Goal: Task Accomplishment & Management: Manage account settings

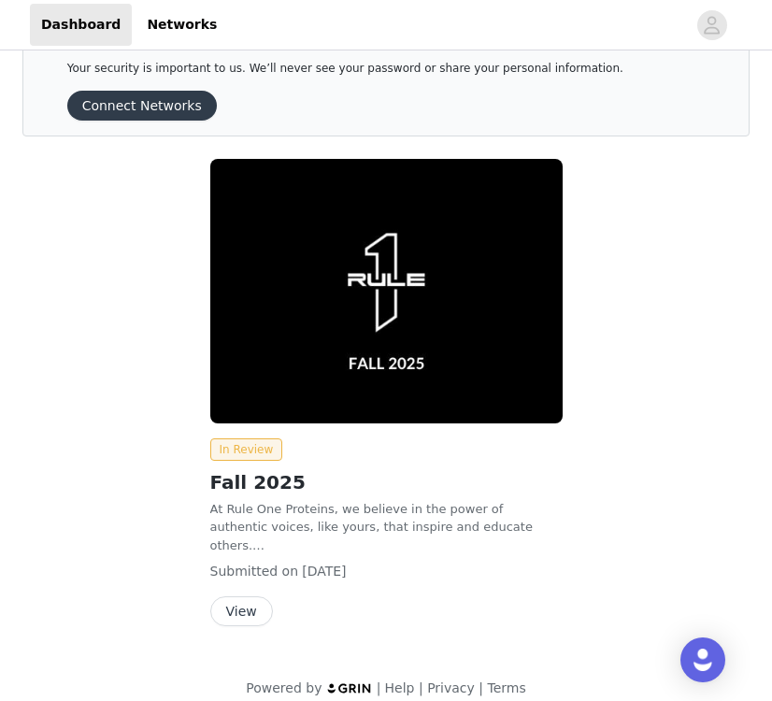
scroll to position [69, 0]
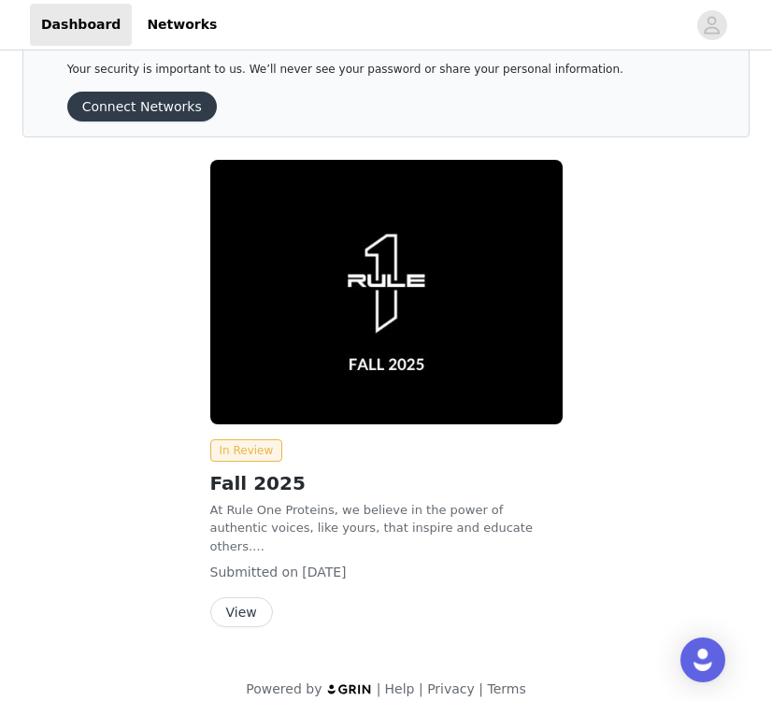
click at [238, 597] on button "View" at bounding box center [241, 612] width 63 height 30
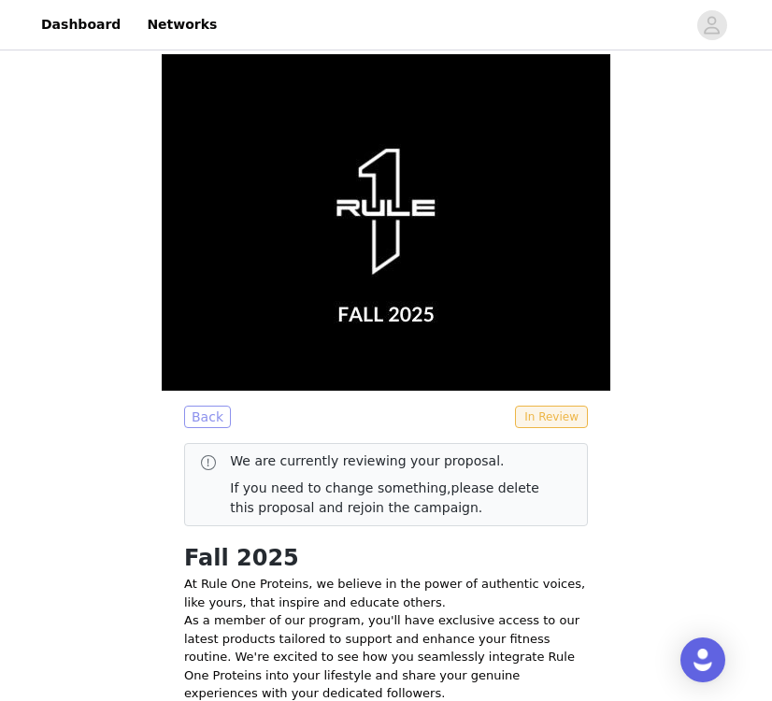
click at [198, 422] on button "Back" at bounding box center [207, 417] width 47 height 22
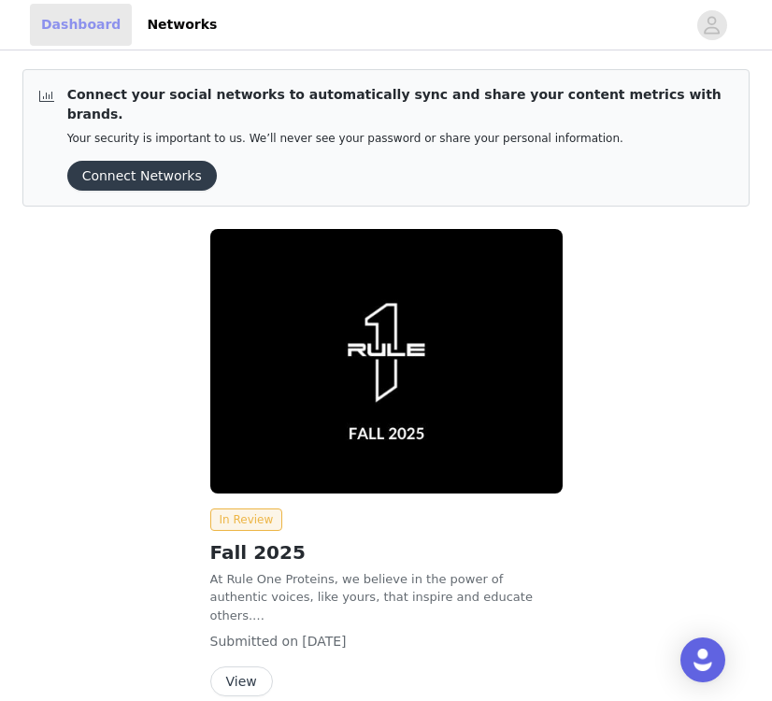
click at [84, 20] on link "Dashboard" at bounding box center [81, 25] width 102 height 42
click at [178, 39] on link "Networks" at bounding box center [182, 25] width 93 height 42
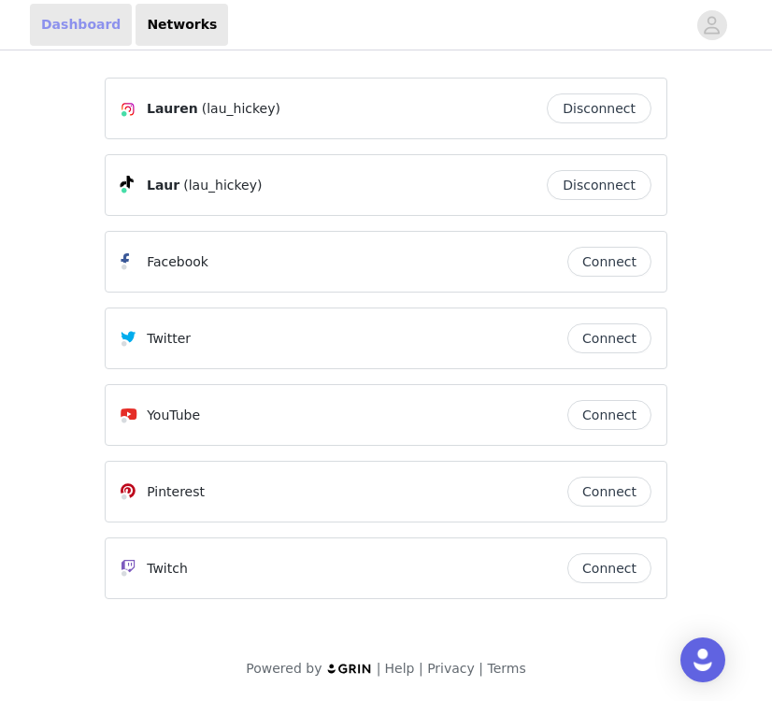
scroll to position [7, 0]
click at [95, 34] on link "Dashboard" at bounding box center [81, 25] width 102 height 42
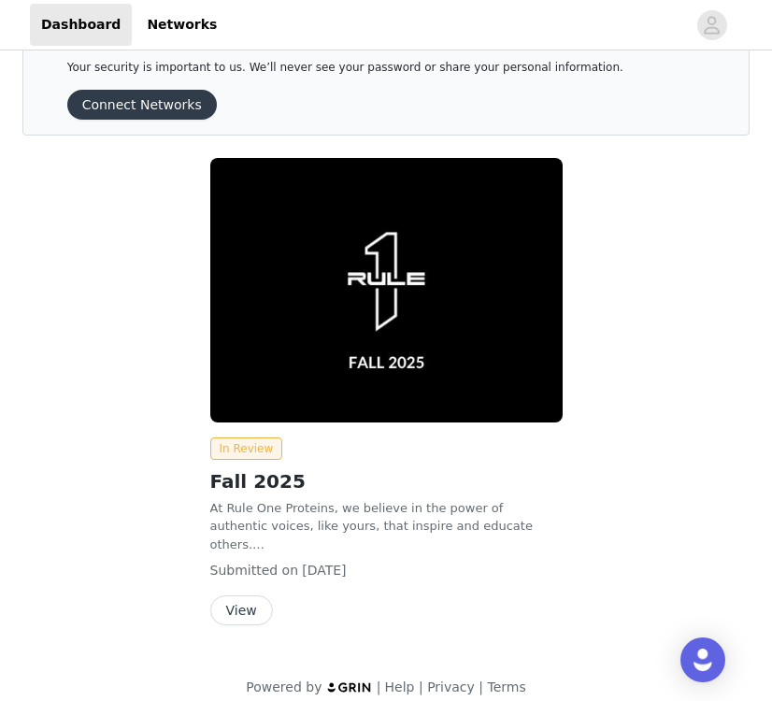
scroll to position [69, 0]
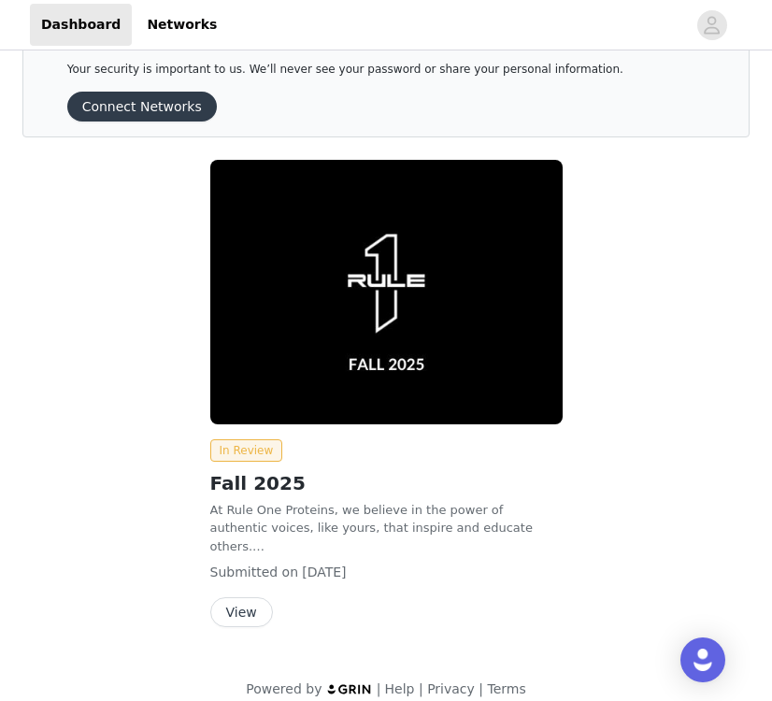
click at [235, 597] on button "View" at bounding box center [241, 612] width 63 height 30
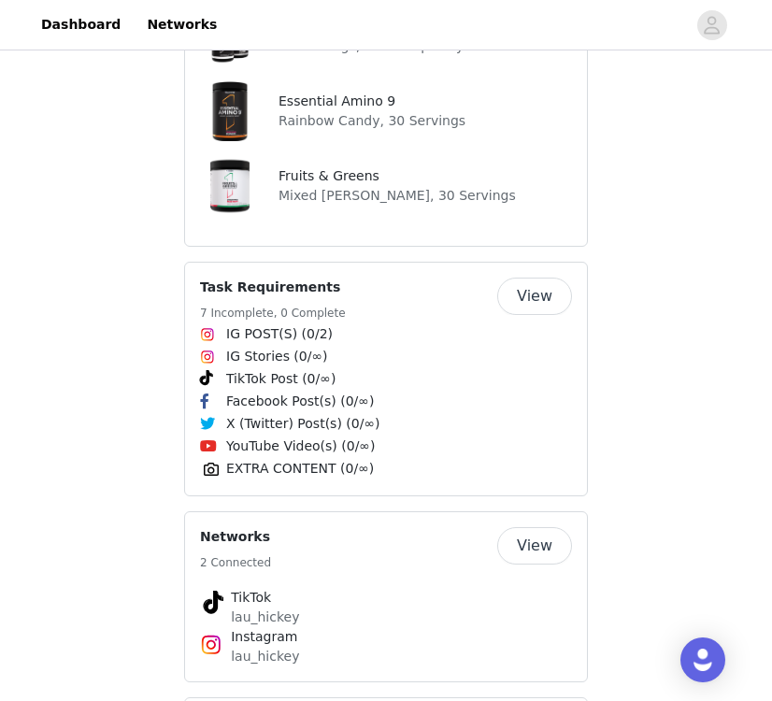
scroll to position [1696, 0]
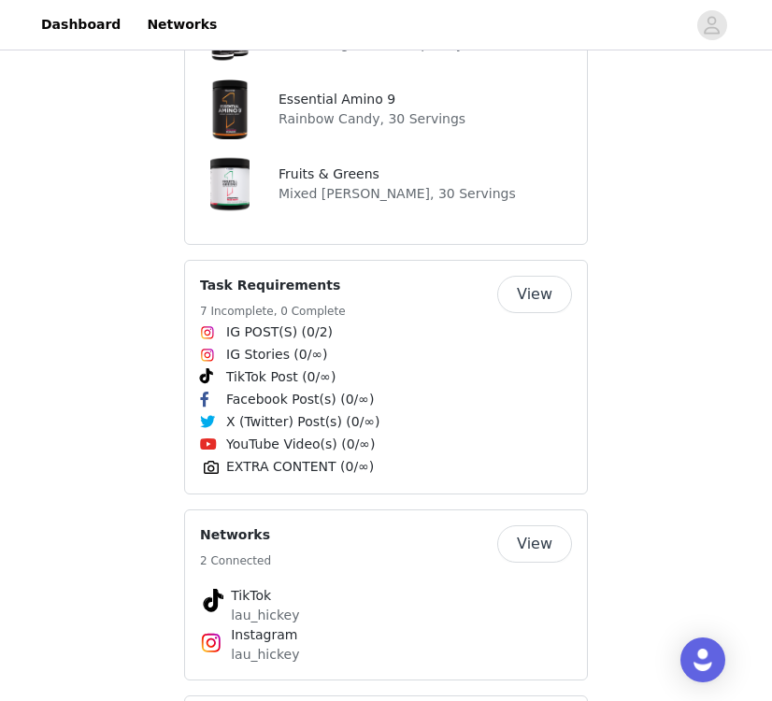
click at [551, 276] on button "View" at bounding box center [534, 294] width 75 height 37
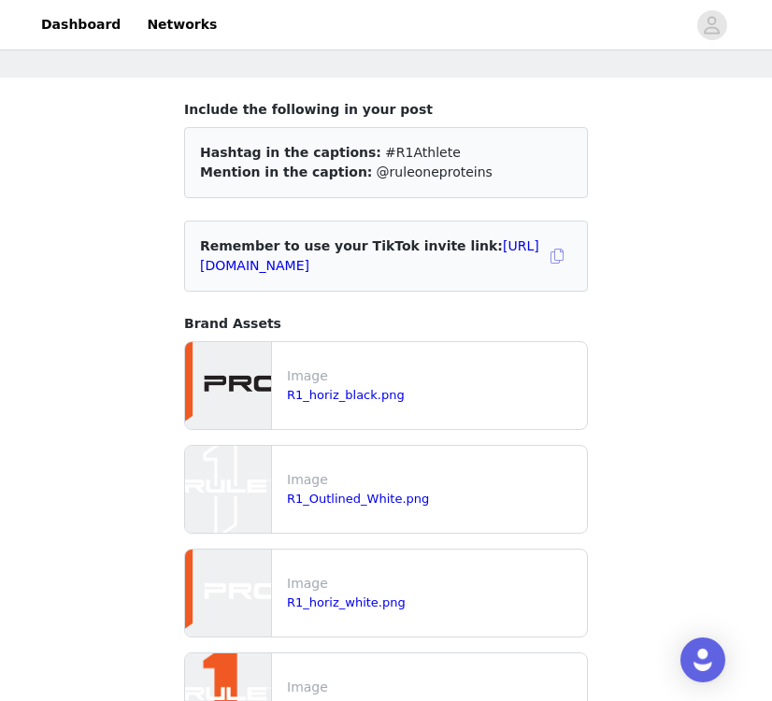
scroll to position [79, 0]
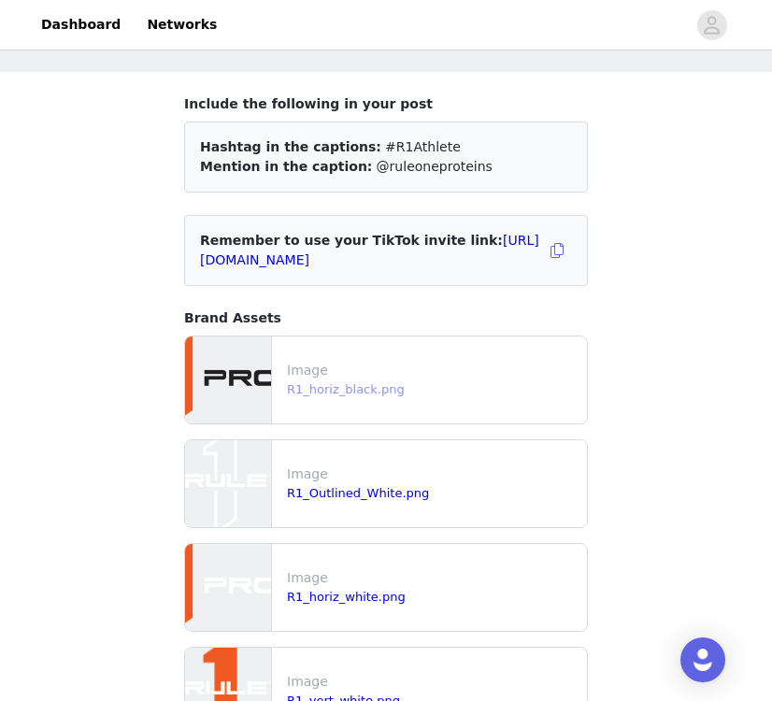
click at [326, 393] on link "R1_horiz_black.png" at bounding box center [346, 389] width 118 height 14
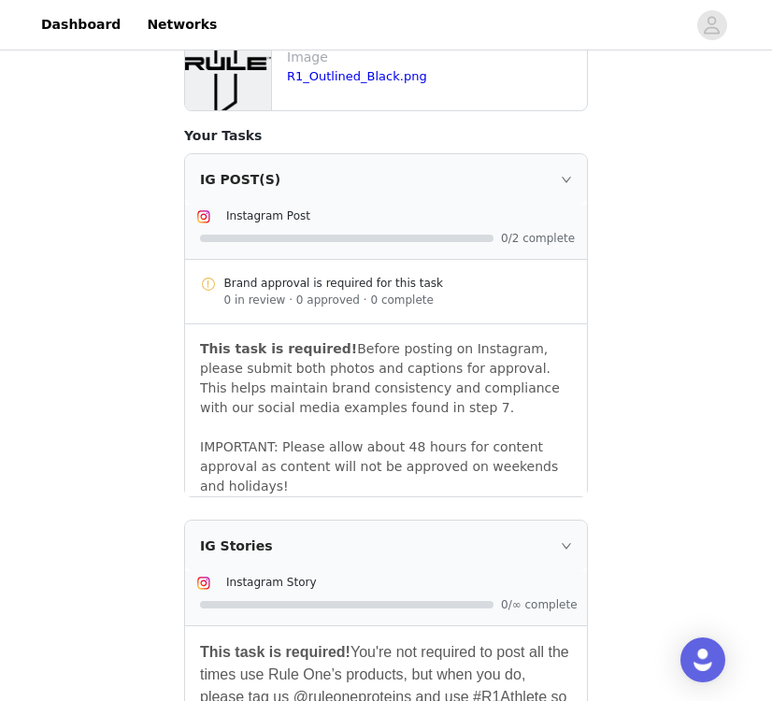
scroll to position [1157, 0]
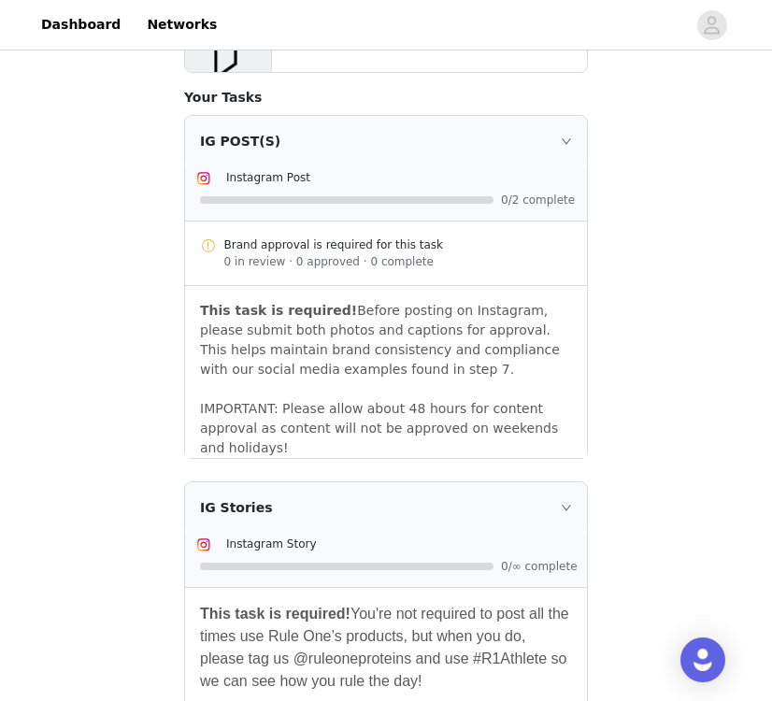
click at [361, 396] on p at bounding box center [386, 389] width 372 height 20
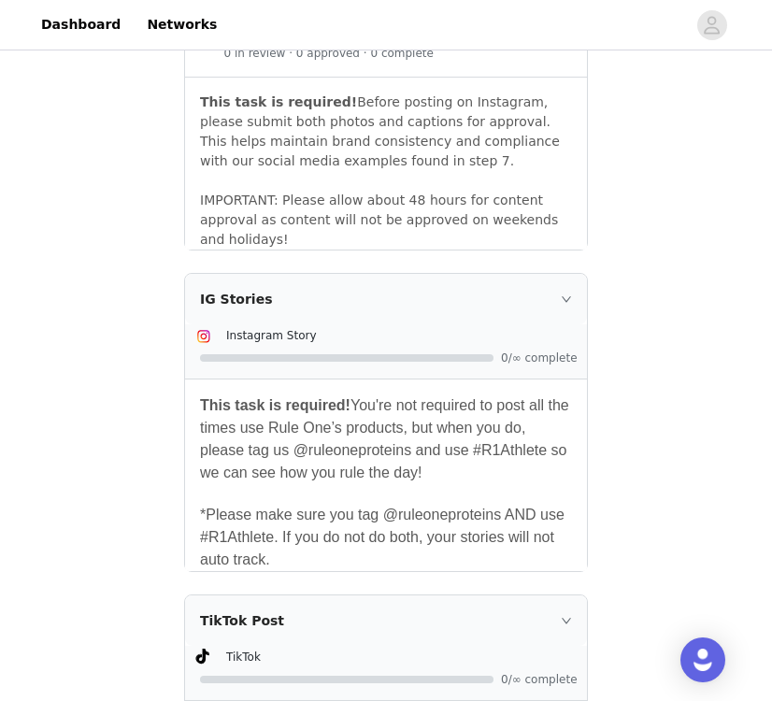
scroll to position [1368, 0]
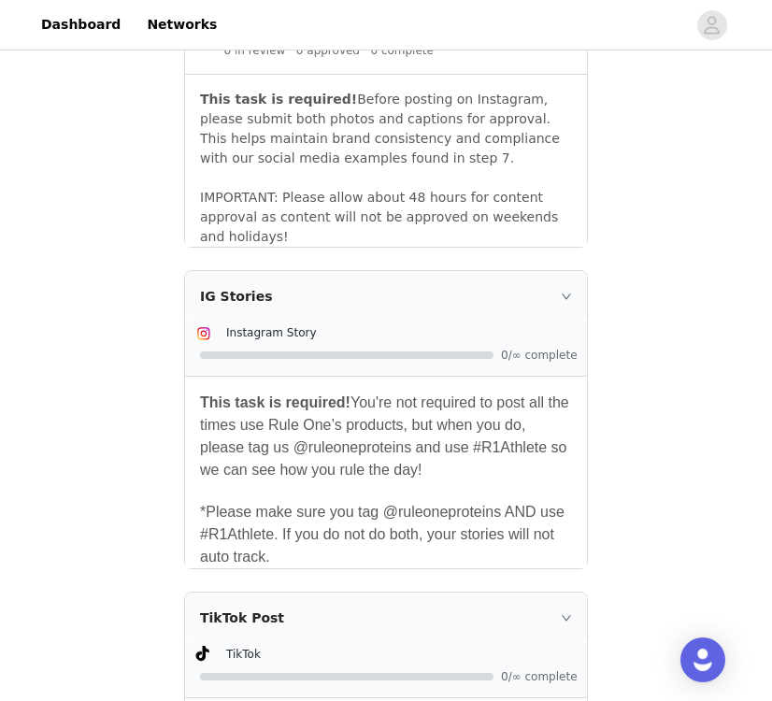
drag, startPoint x: 280, startPoint y: 551, endPoint x: 182, endPoint y: 407, distance: 175.0
click at [182, 407] on section "Include the following in your post Hashtag in the captions: #R1Athlete Mention …" at bounding box center [386, 247] width 449 height 2928
copy div "This task is required! You're not required to post all the times use Rule One’s…"
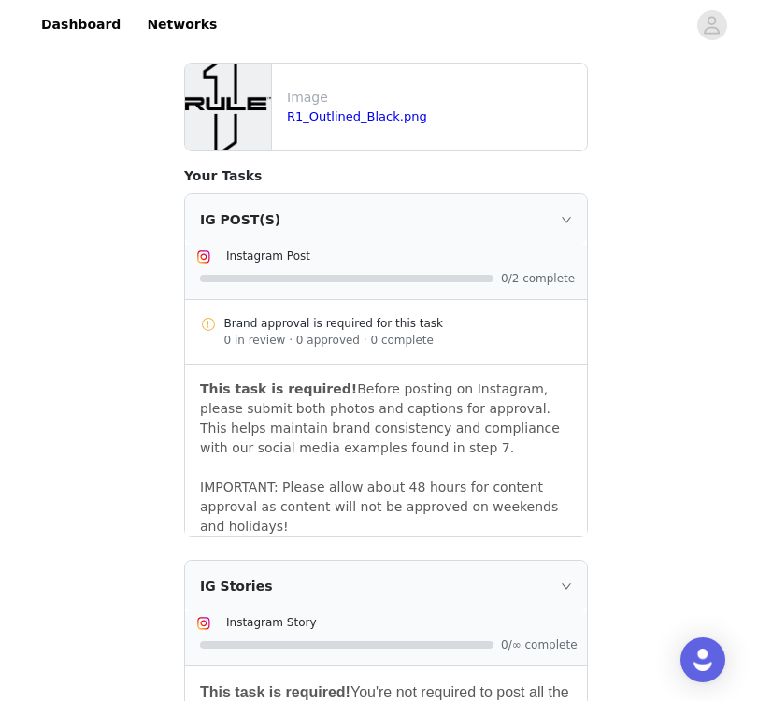
scroll to position [1102, 0]
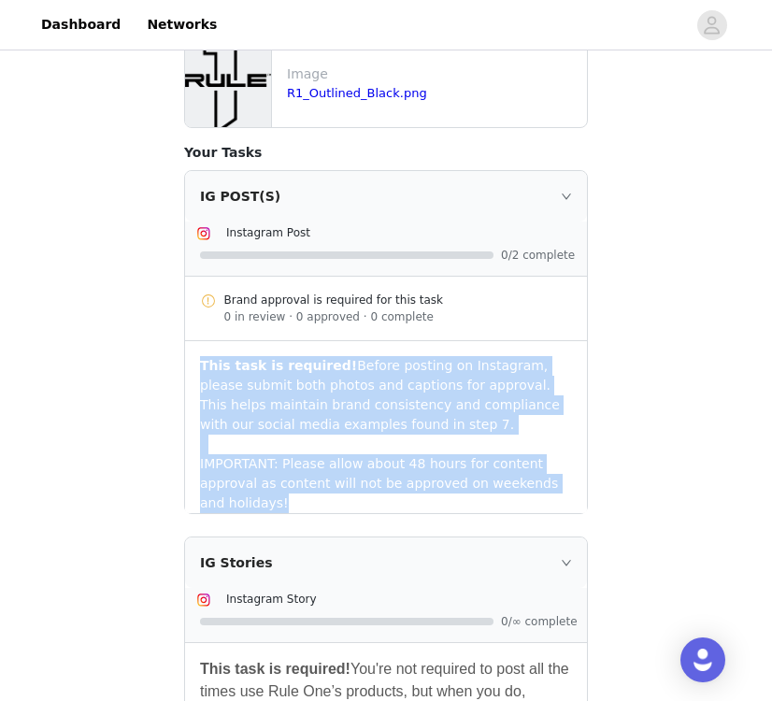
drag, startPoint x: 325, startPoint y: 503, endPoint x: 193, endPoint y: 367, distance: 189.0
click at [193, 367] on div "This task is required! Before posting on Instagram, please submit both photos a…" at bounding box center [386, 427] width 402 height 172
copy div "This task is required! Before posting on Instagram, please submit both photos a…"
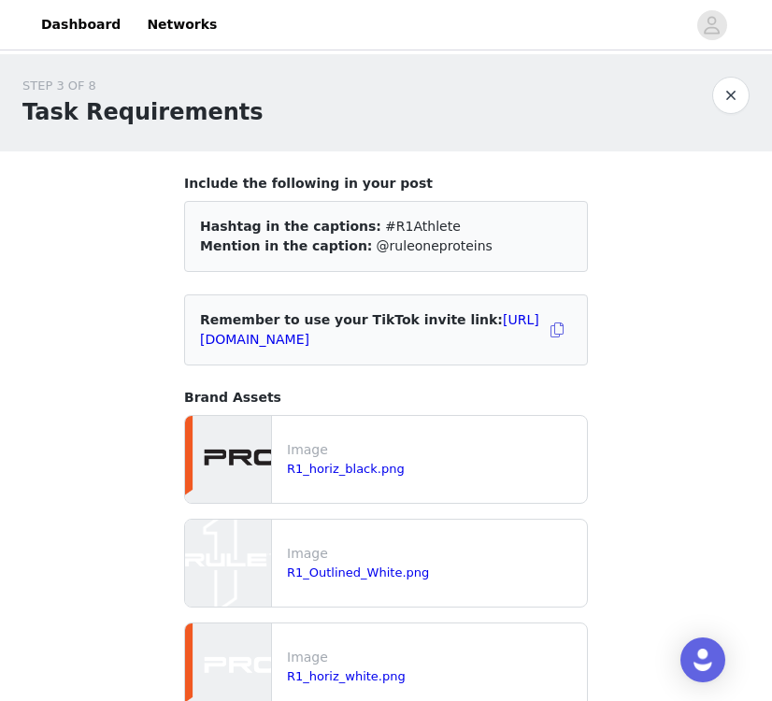
scroll to position [0, 0]
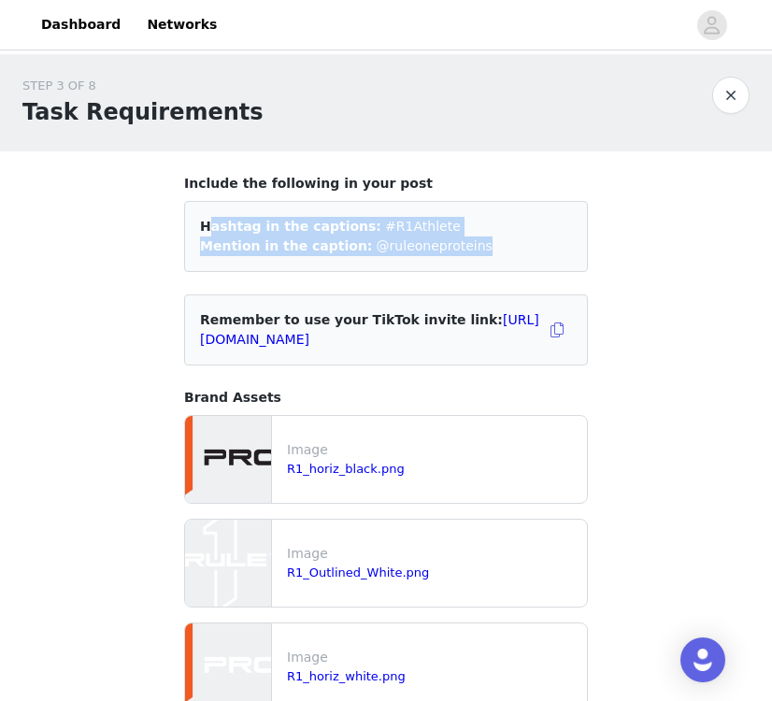
drag, startPoint x: 469, startPoint y: 246, endPoint x: 198, endPoint y: 208, distance: 273.6
click at [198, 208] on div "Hashtag in the captions: #R1Athlete Mention in the caption: @ruleoneproteins" at bounding box center [386, 236] width 404 height 71
copy div "Hashtag in the captions: #R1Athlete Mention in the caption: @ruleoneproteins"
click at [80, 28] on link "Dashboard" at bounding box center [81, 25] width 102 height 42
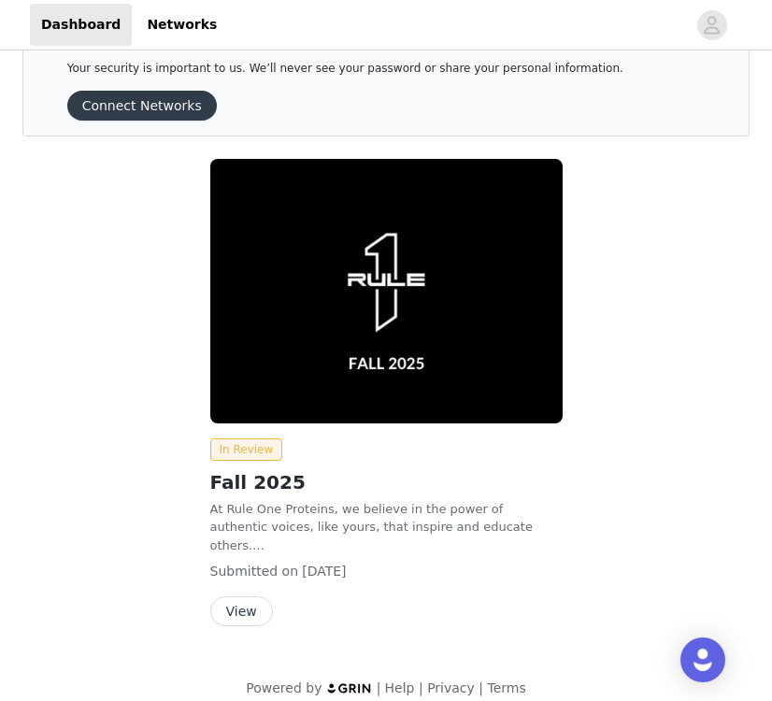
scroll to position [69, 0]
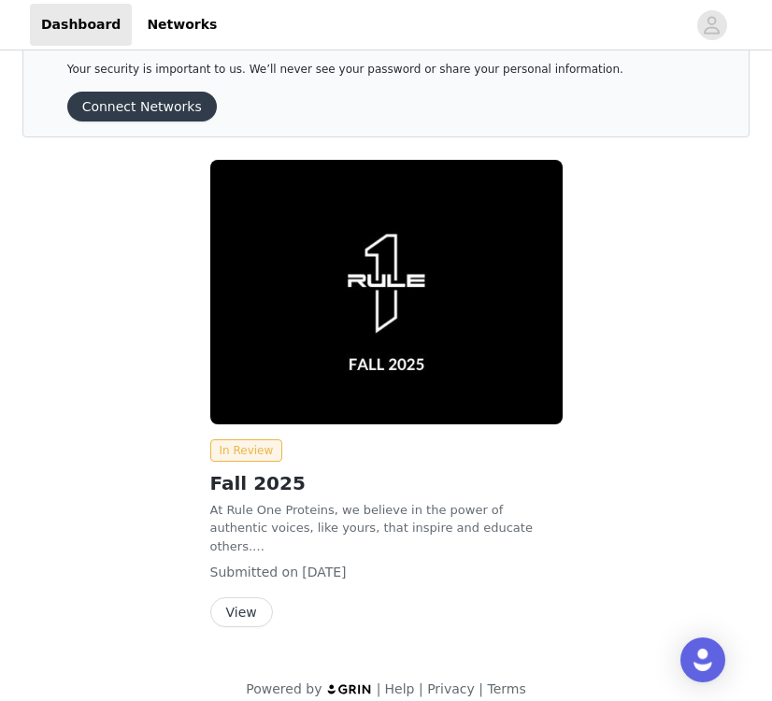
click at [242, 597] on button "View" at bounding box center [241, 612] width 63 height 30
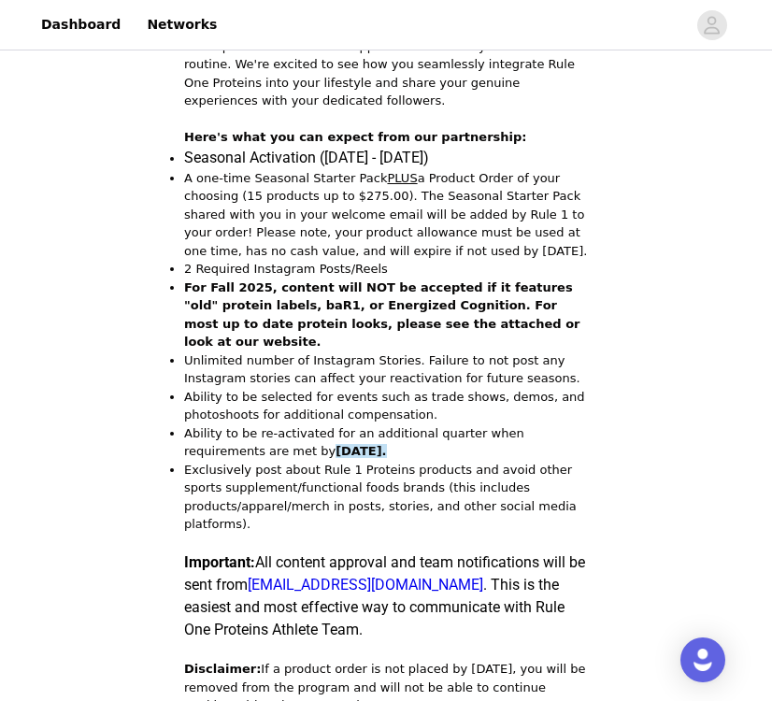
scroll to position [601, 0]
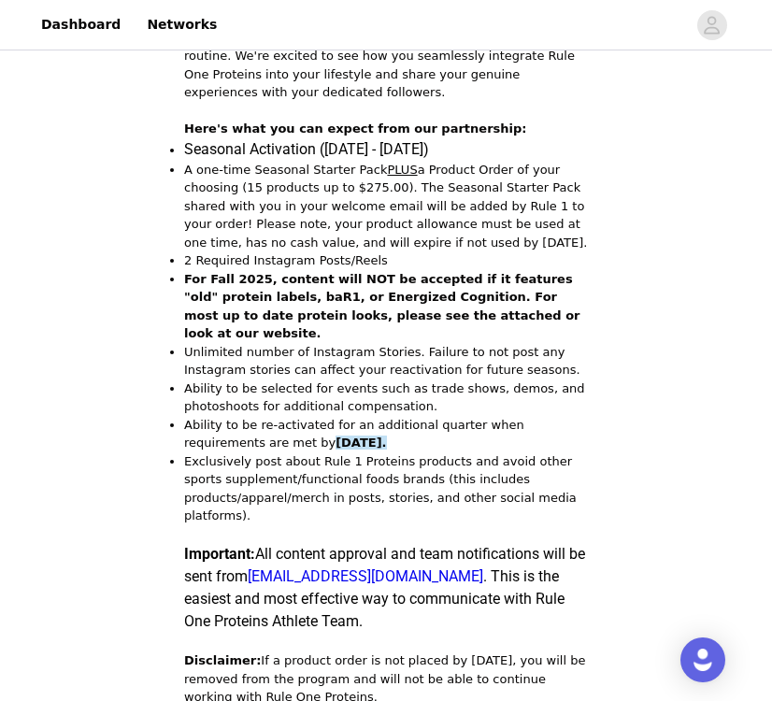
drag, startPoint x: 164, startPoint y: 529, endPoint x: 377, endPoint y: 595, distance: 223.2
copy span "Important: All content approval and team notifications will be sent from [EMAIL…"
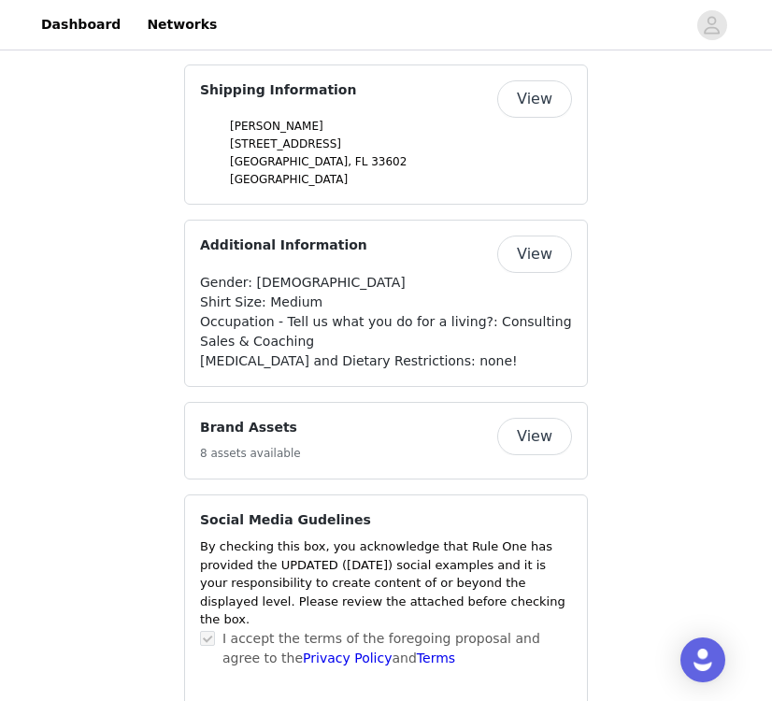
scroll to position [2326, 0]
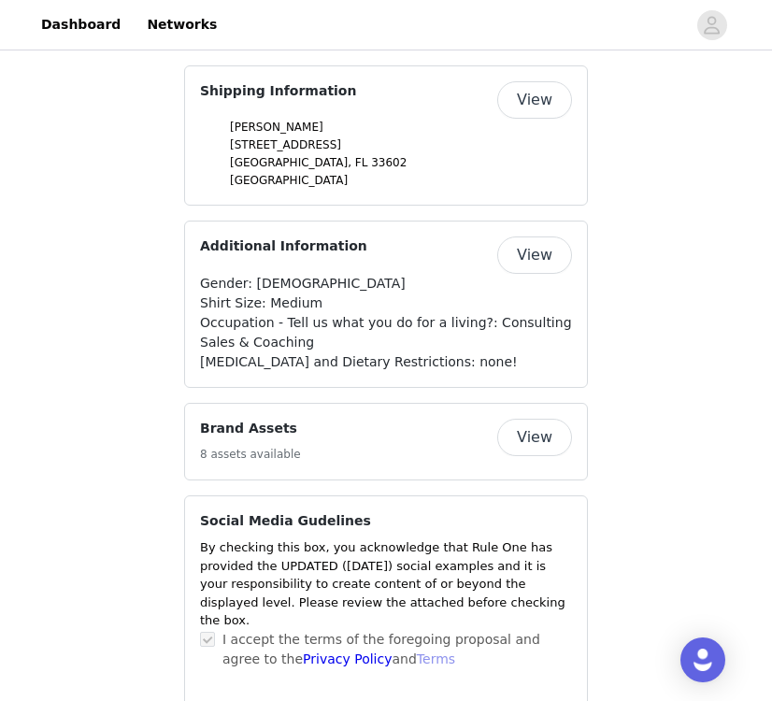
click at [417, 651] on link "Terms" at bounding box center [436, 658] width 38 height 15
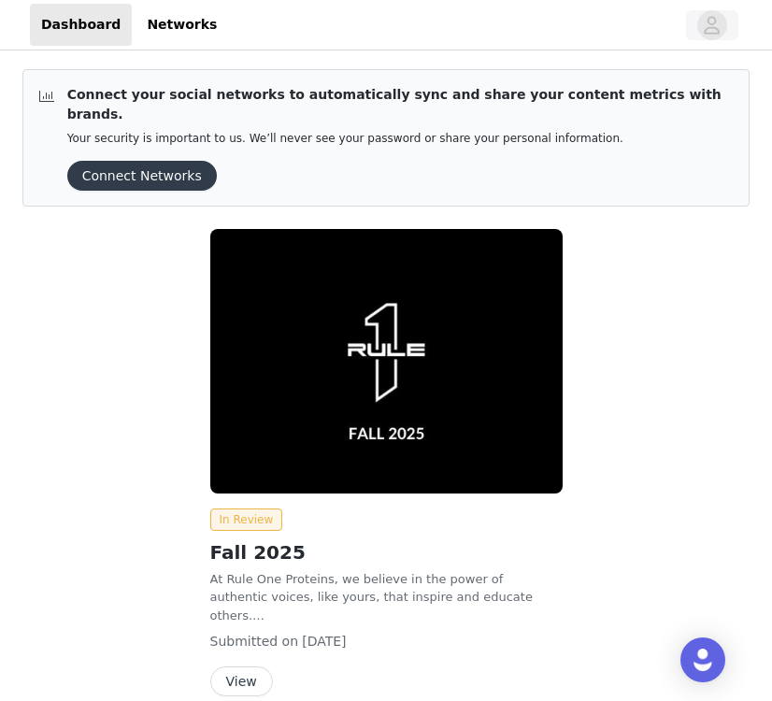
click at [715, 13] on icon "avatar" at bounding box center [712, 25] width 18 height 30
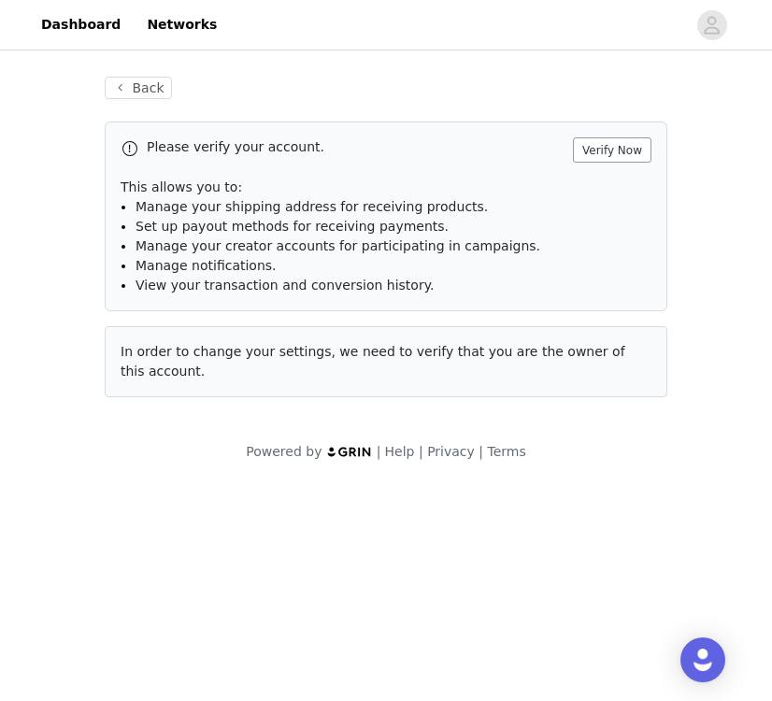
click at [621, 147] on button "Verify Now" at bounding box center [612, 149] width 79 height 25
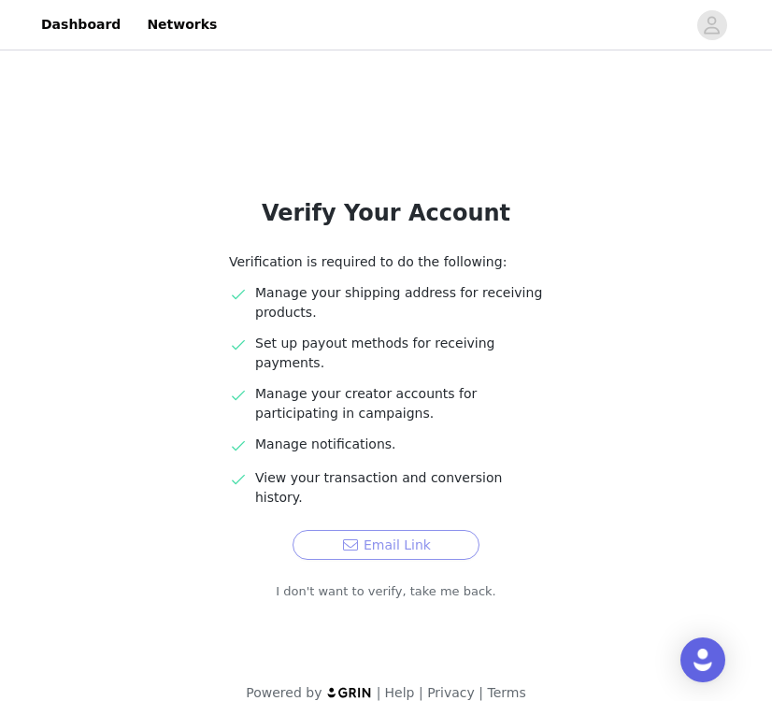
click at [403, 530] on button "Email Link" at bounding box center [386, 545] width 187 height 30
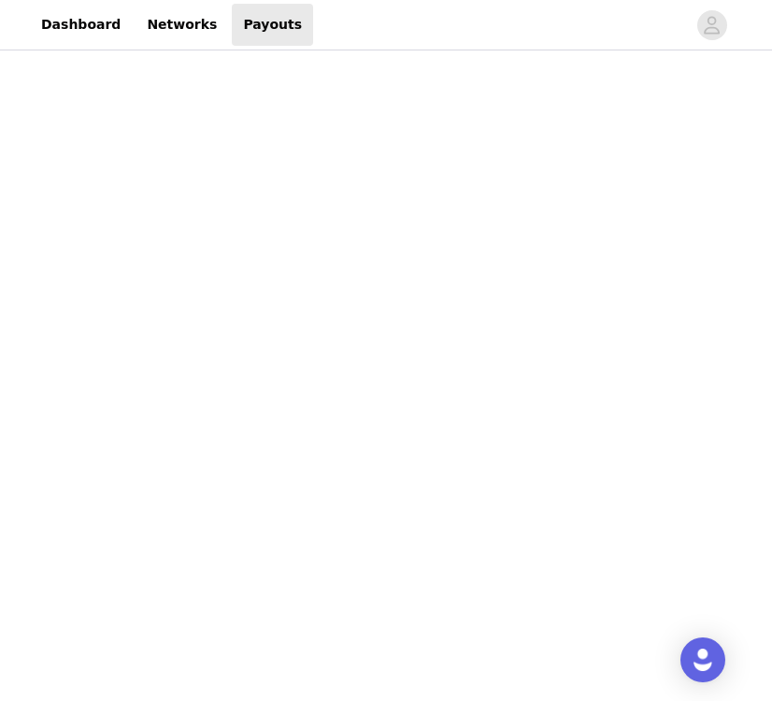
scroll to position [226, 0]
click at [26, 608] on div "Payouts View your payment related transactions. Payout Activity View and track …" at bounding box center [386, 578] width 772 height 1501
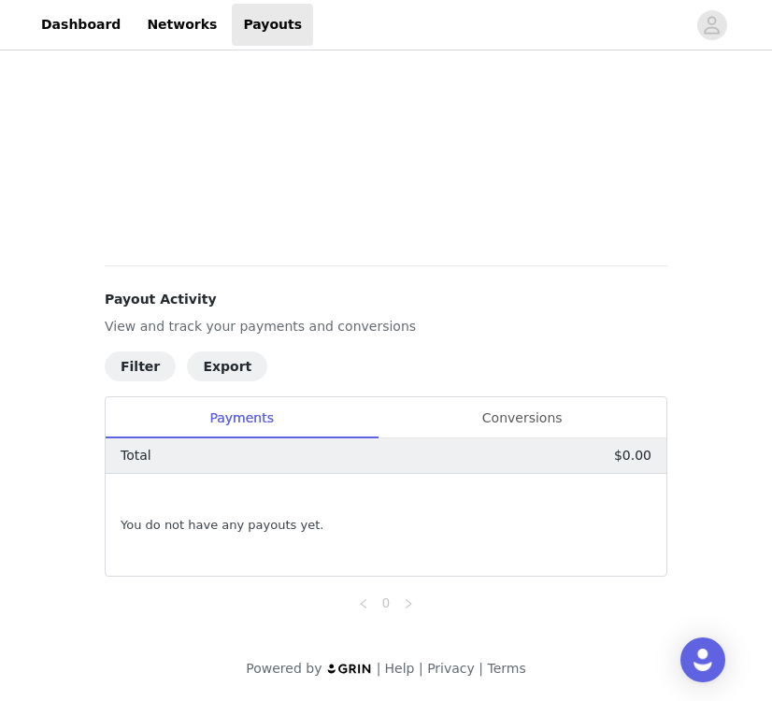
scroll to position [878, 0]
click at [495, 425] on div "Conversions" at bounding box center [522, 418] width 289 height 42
click at [293, 418] on div "Payments" at bounding box center [242, 418] width 272 height 42
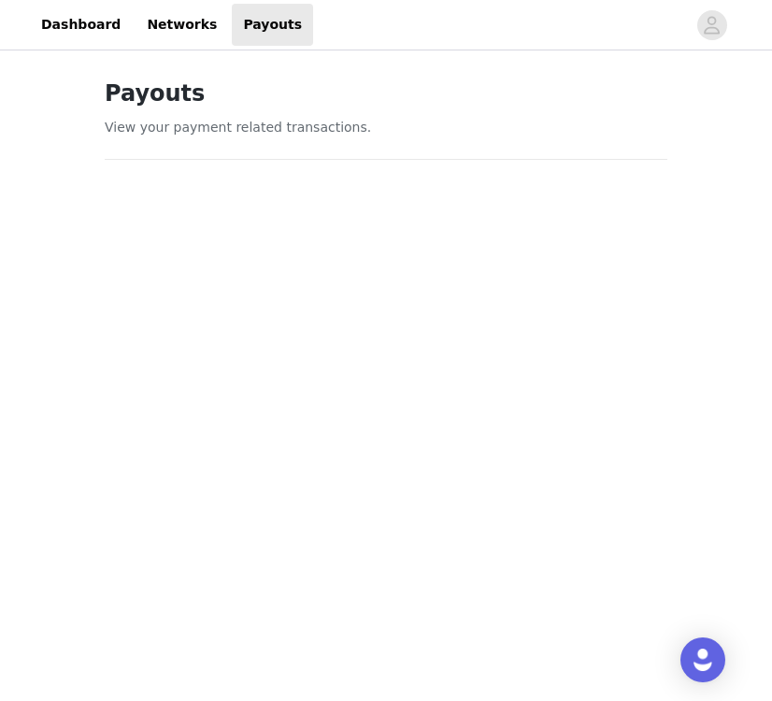
scroll to position [0, 0]
click at [82, 31] on link "Dashboard" at bounding box center [81, 25] width 102 height 42
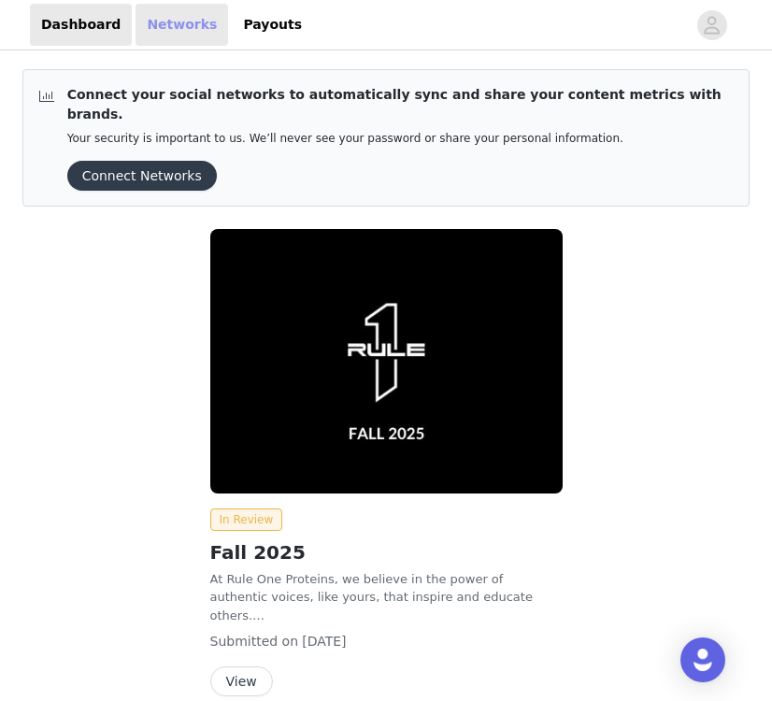
click at [172, 21] on link "Networks" at bounding box center [182, 25] width 93 height 42
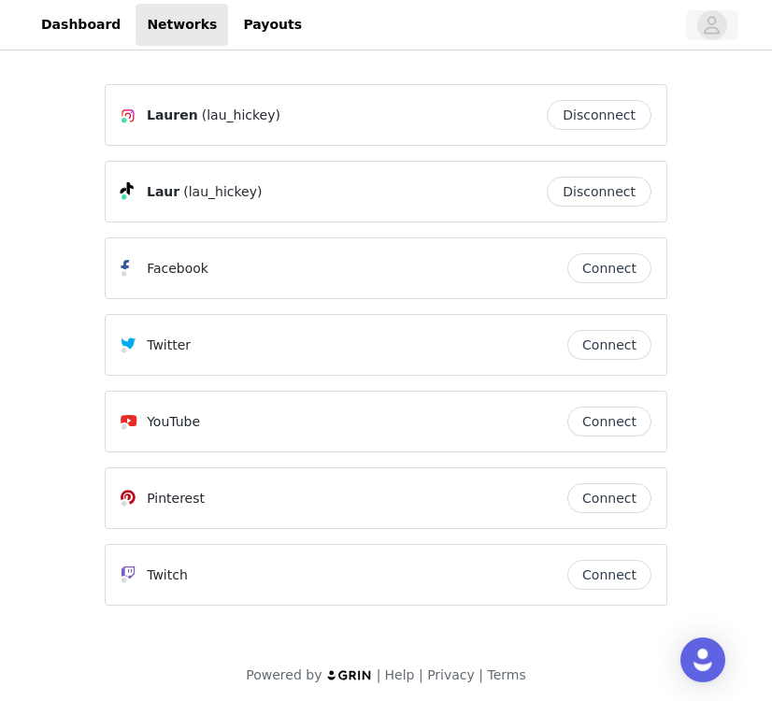
click at [718, 31] on icon "avatar" at bounding box center [712, 25] width 18 height 30
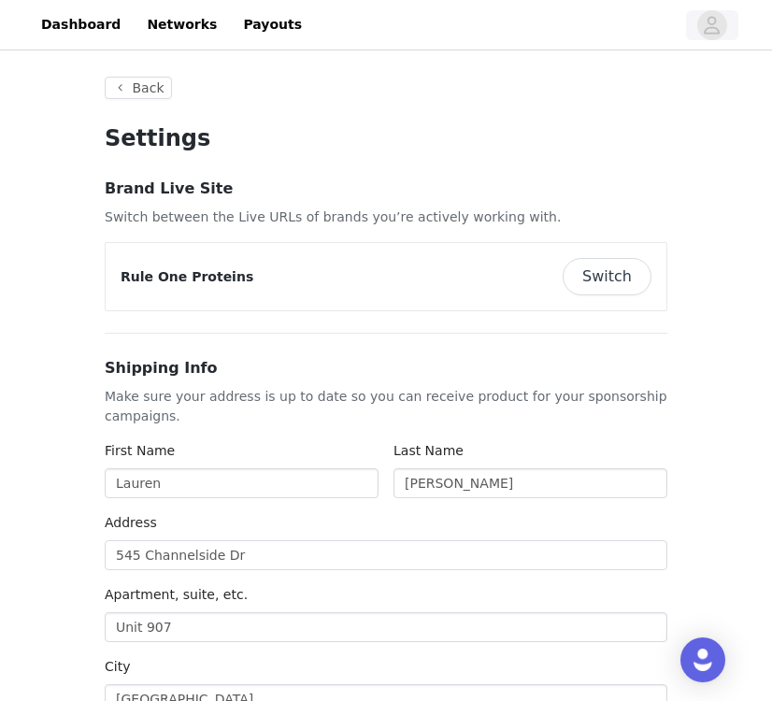
type input "+1 (United States)"
click at [85, 30] on link "Dashboard" at bounding box center [81, 25] width 102 height 42
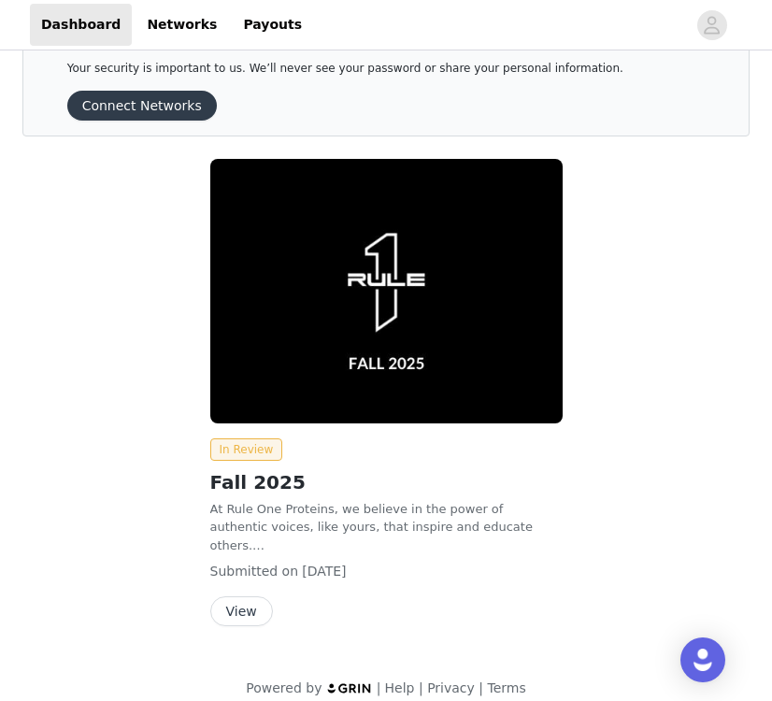
scroll to position [69, 0]
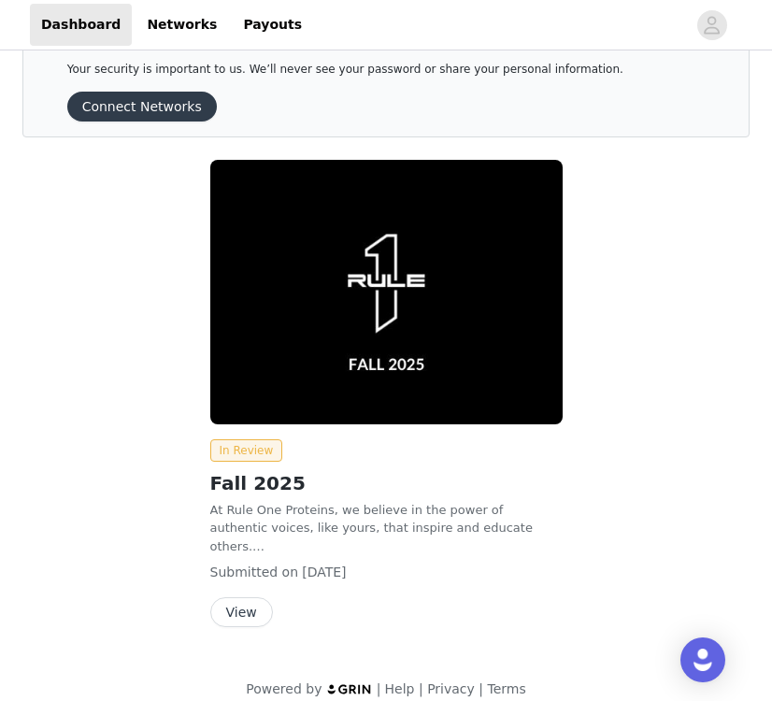
click at [237, 597] on button "View" at bounding box center [241, 612] width 63 height 30
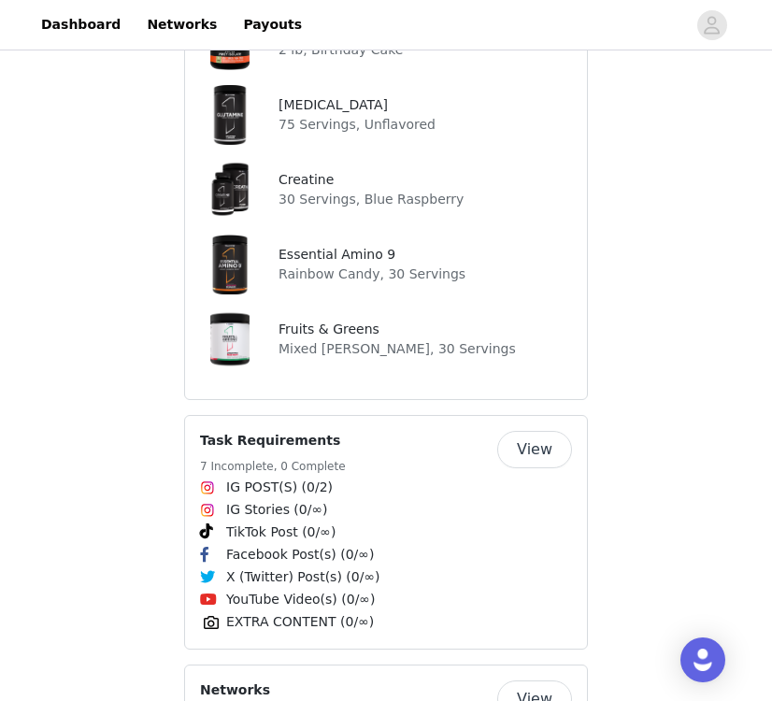
scroll to position [1599, 0]
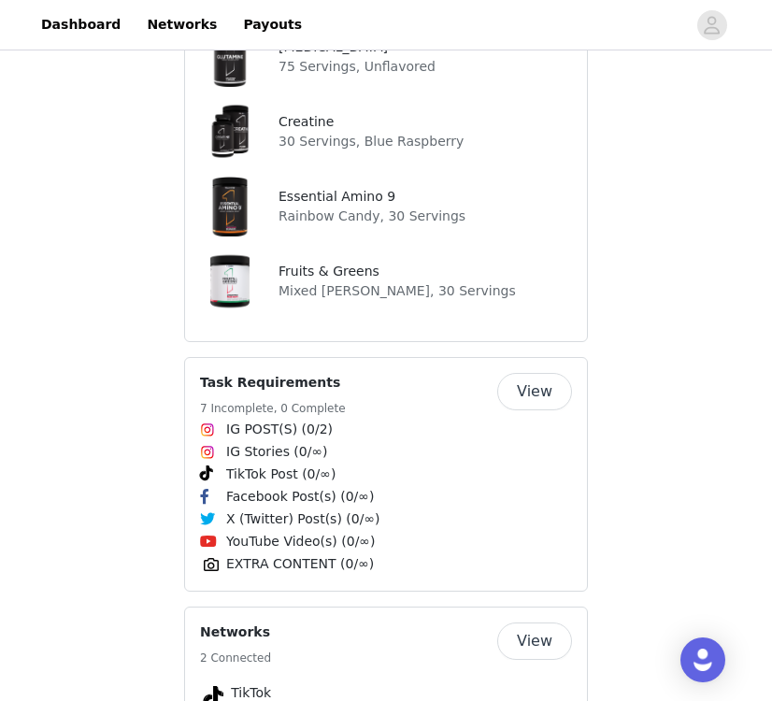
click at [551, 373] on button "View" at bounding box center [534, 391] width 75 height 37
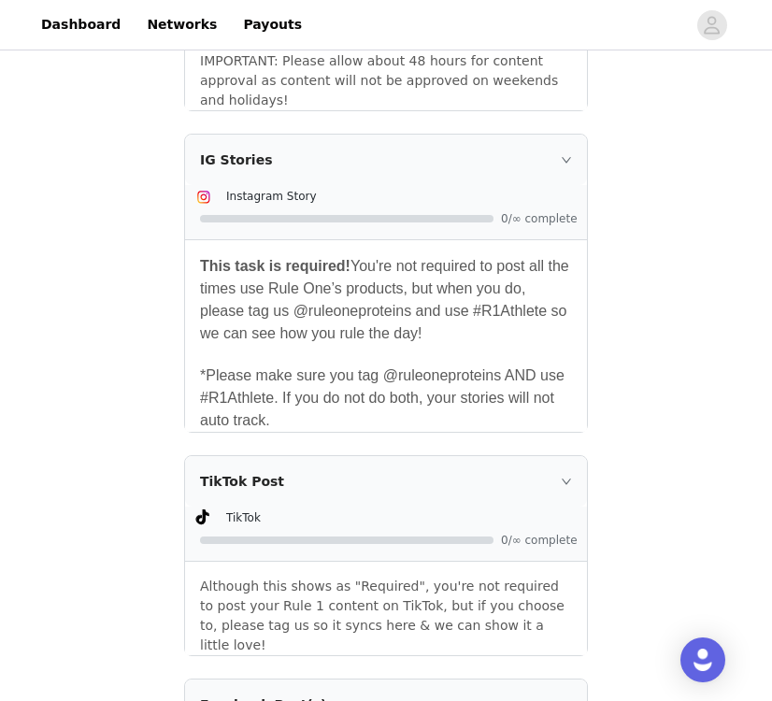
scroll to position [1474, 0]
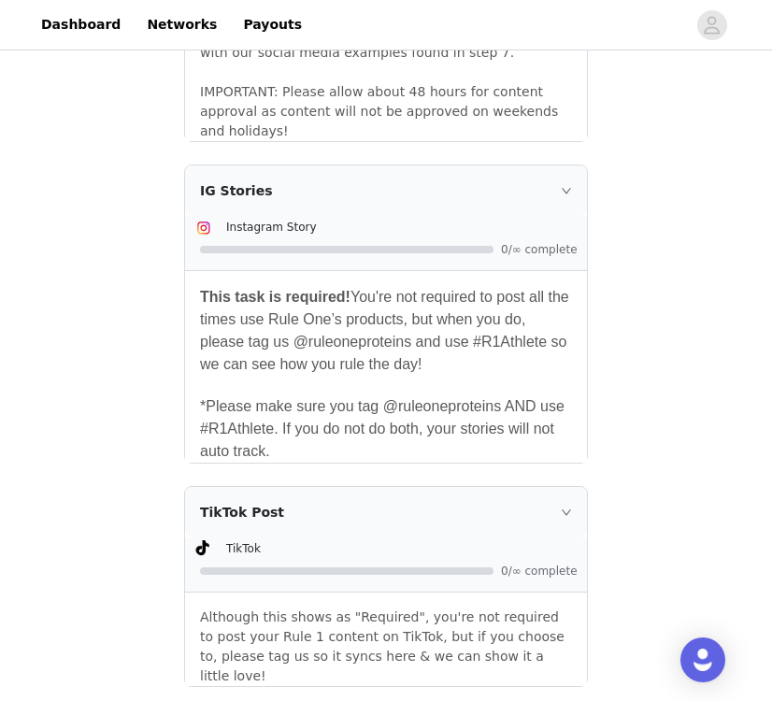
click at [559, 196] on div "IG Stories" at bounding box center [386, 190] width 402 height 50
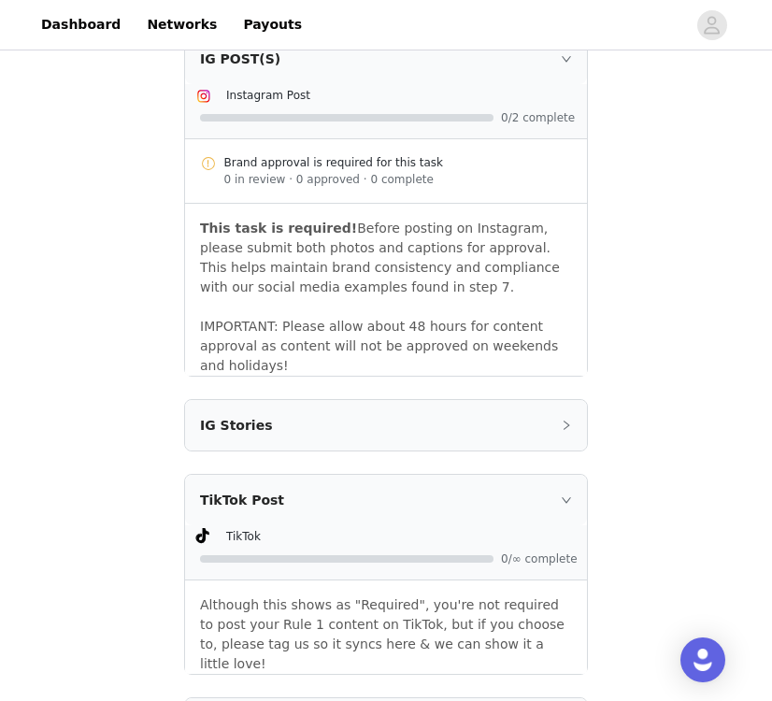
scroll to position [1238, 0]
click at [432, 248] on p "This task is required! Before posting on Instagram, please submit both photos a…" at bounding box center [386, 259] width 372 height 79
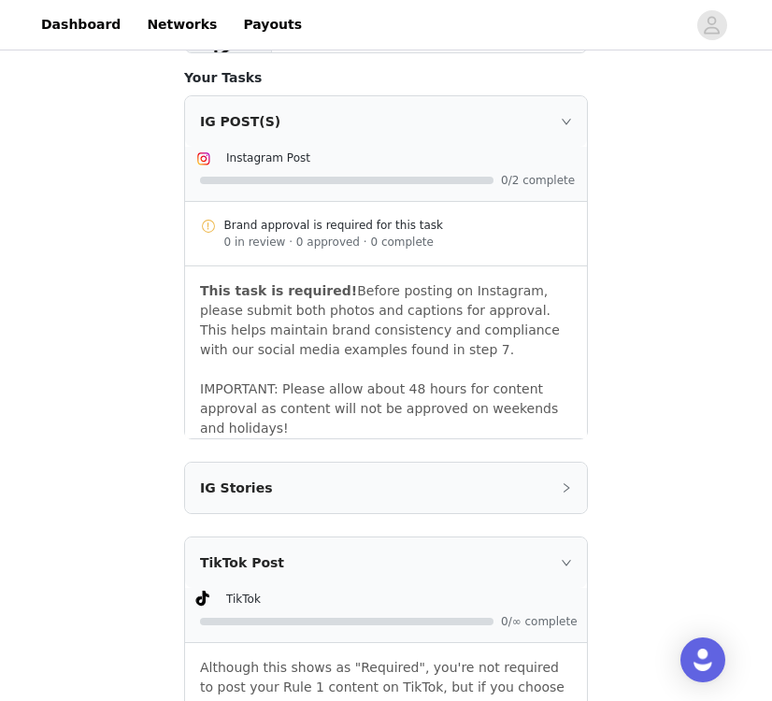
scroll to position [1174, 0]
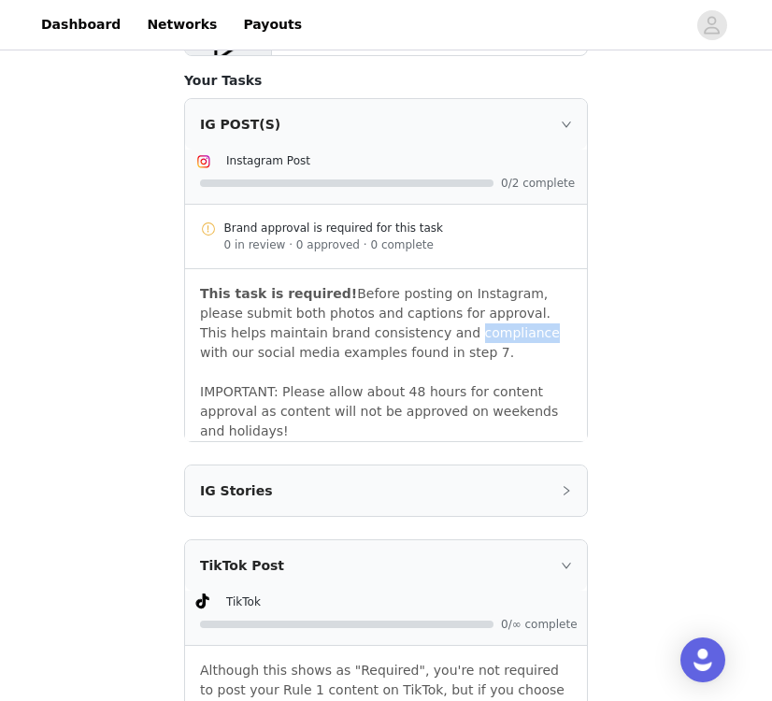
click at [436, 361] on p "This task is required! Before posting on Instagram, please submit both photos a…" at bounding box center [386, 323] width 372 height 79
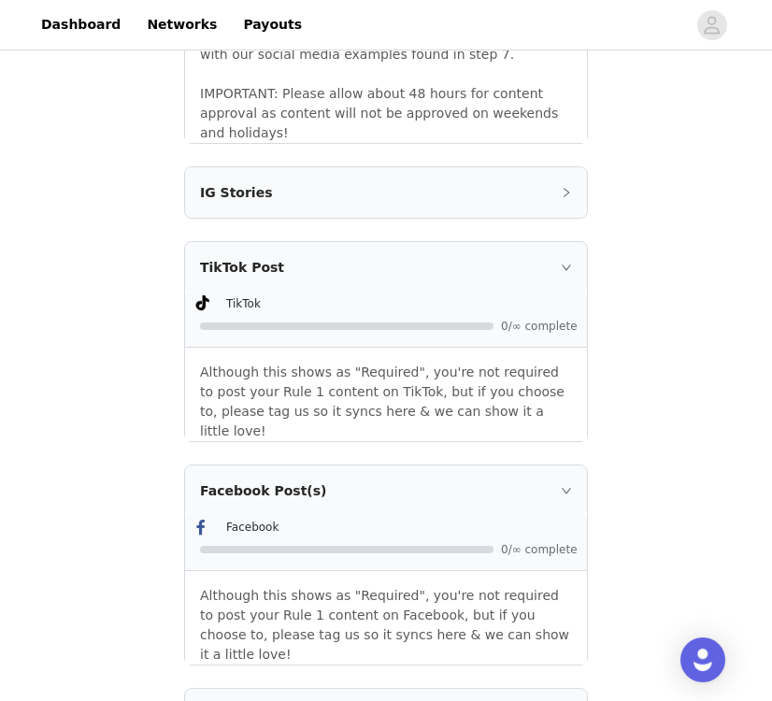
scroll to position [1510, 0]
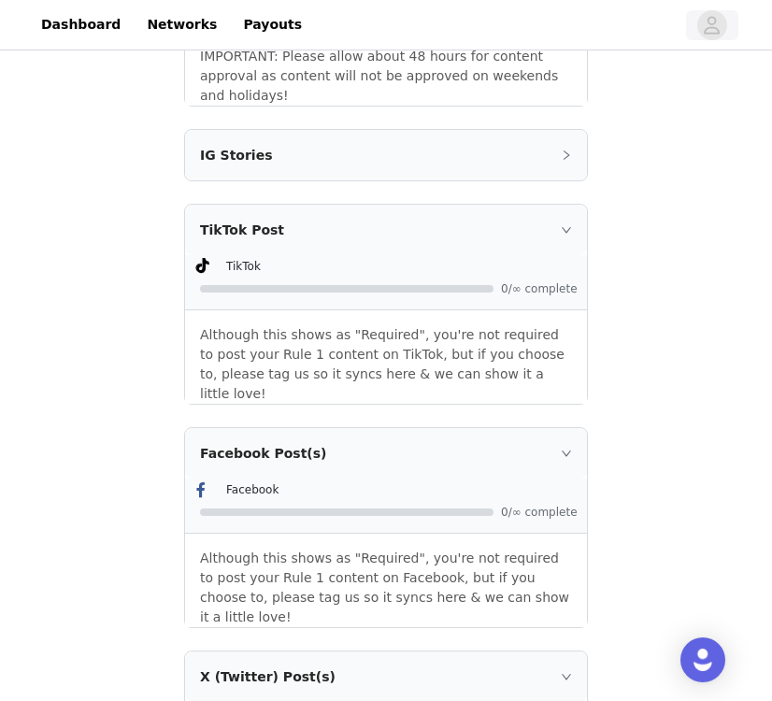
click at [708, 14] on icon "avatar" at bounding box center [712, 25] width 18 height 30
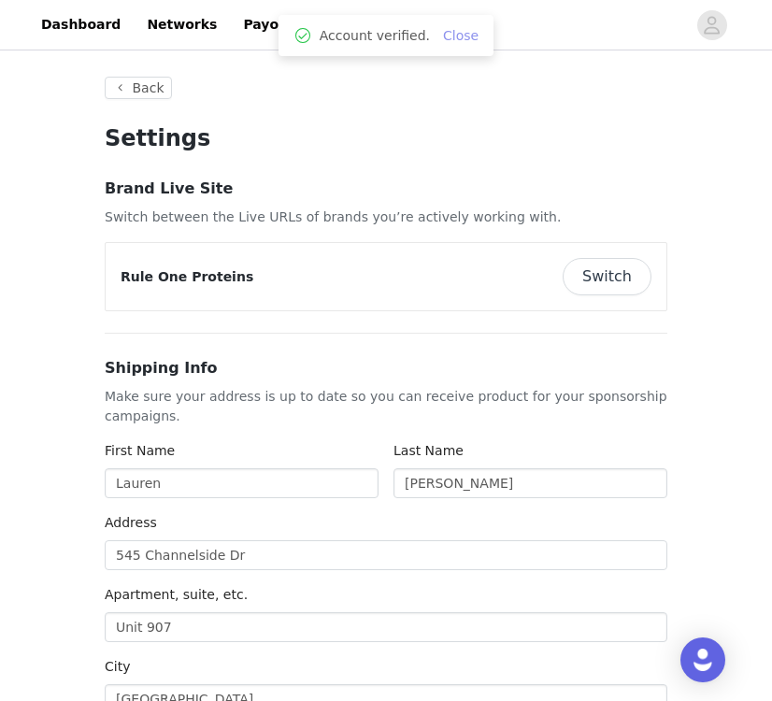
click at [455, 36] on link "Close" at bounding box center [461, 35] width 36 height 15
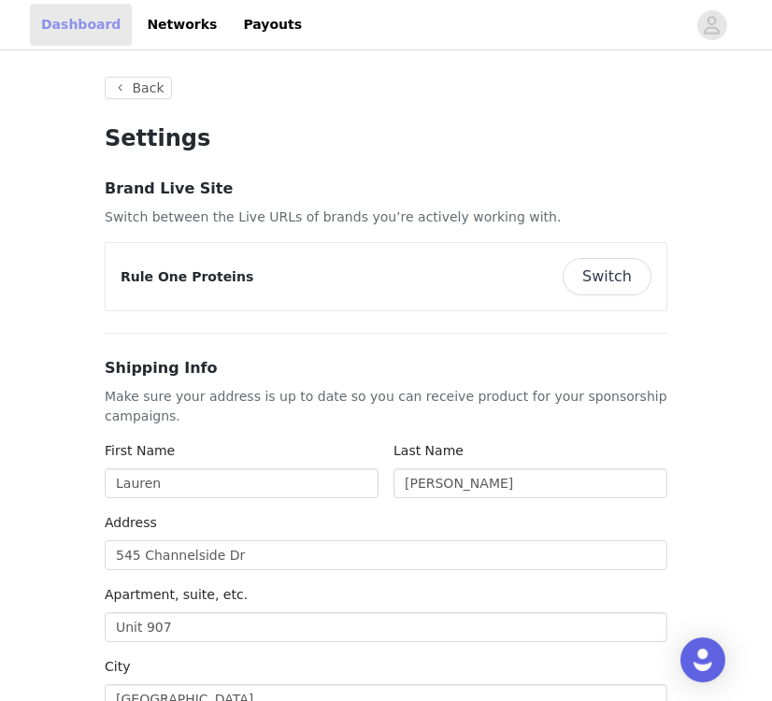
click at [86, 33] on link "Dashboard" at bounding box center [81, 25] width 102 height 42
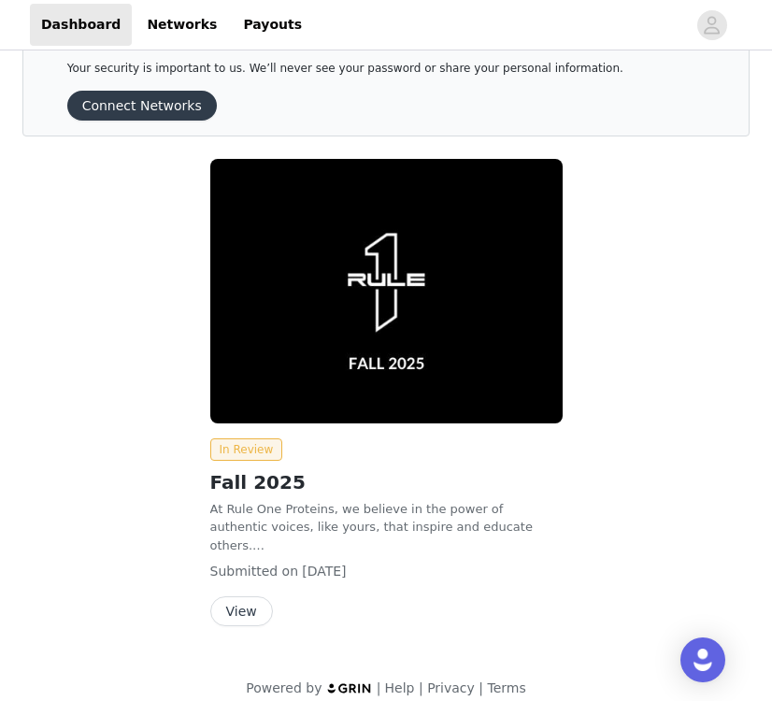
scroll to position [69, 0]
